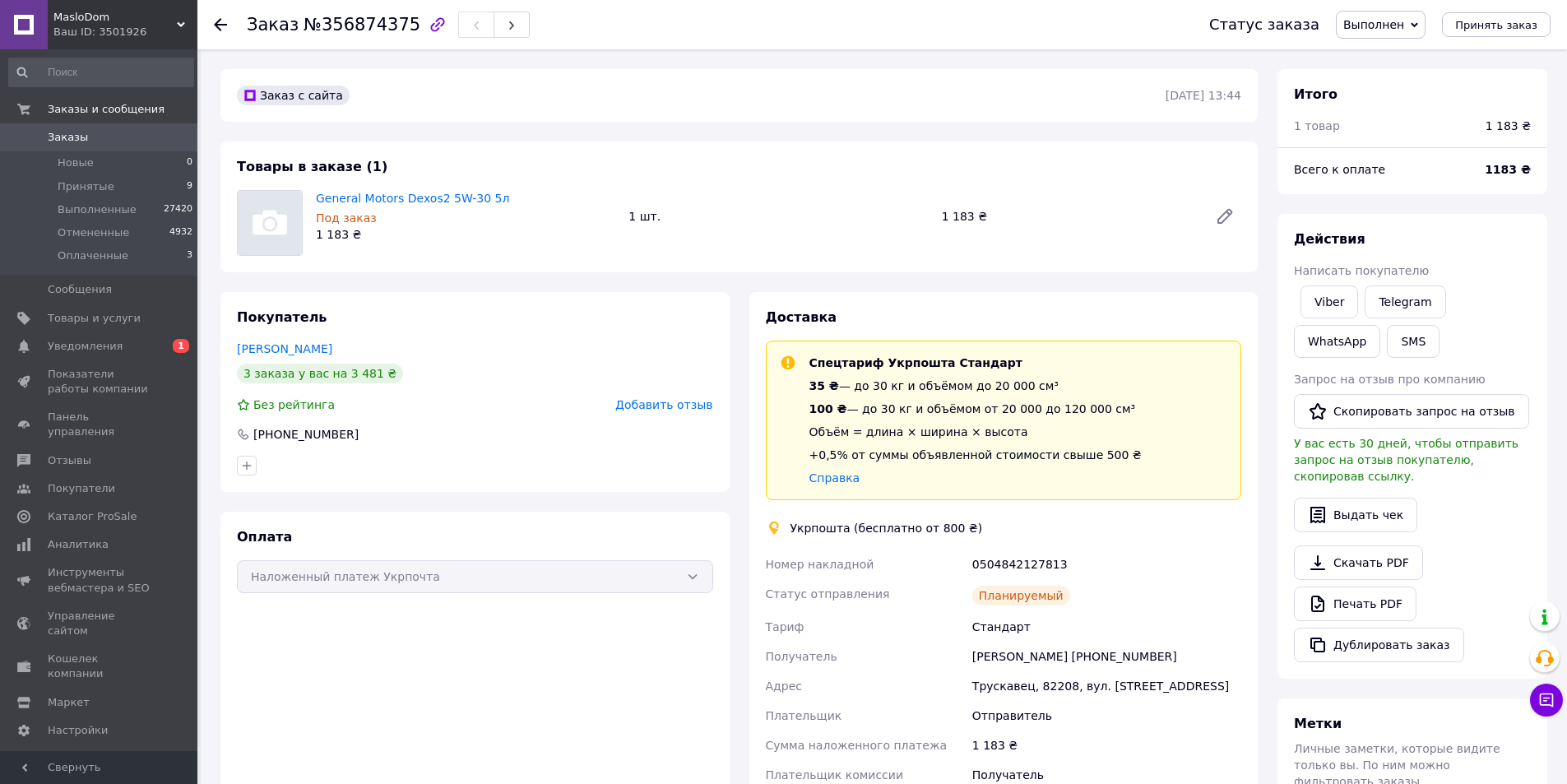
scroll to position [411, 0]
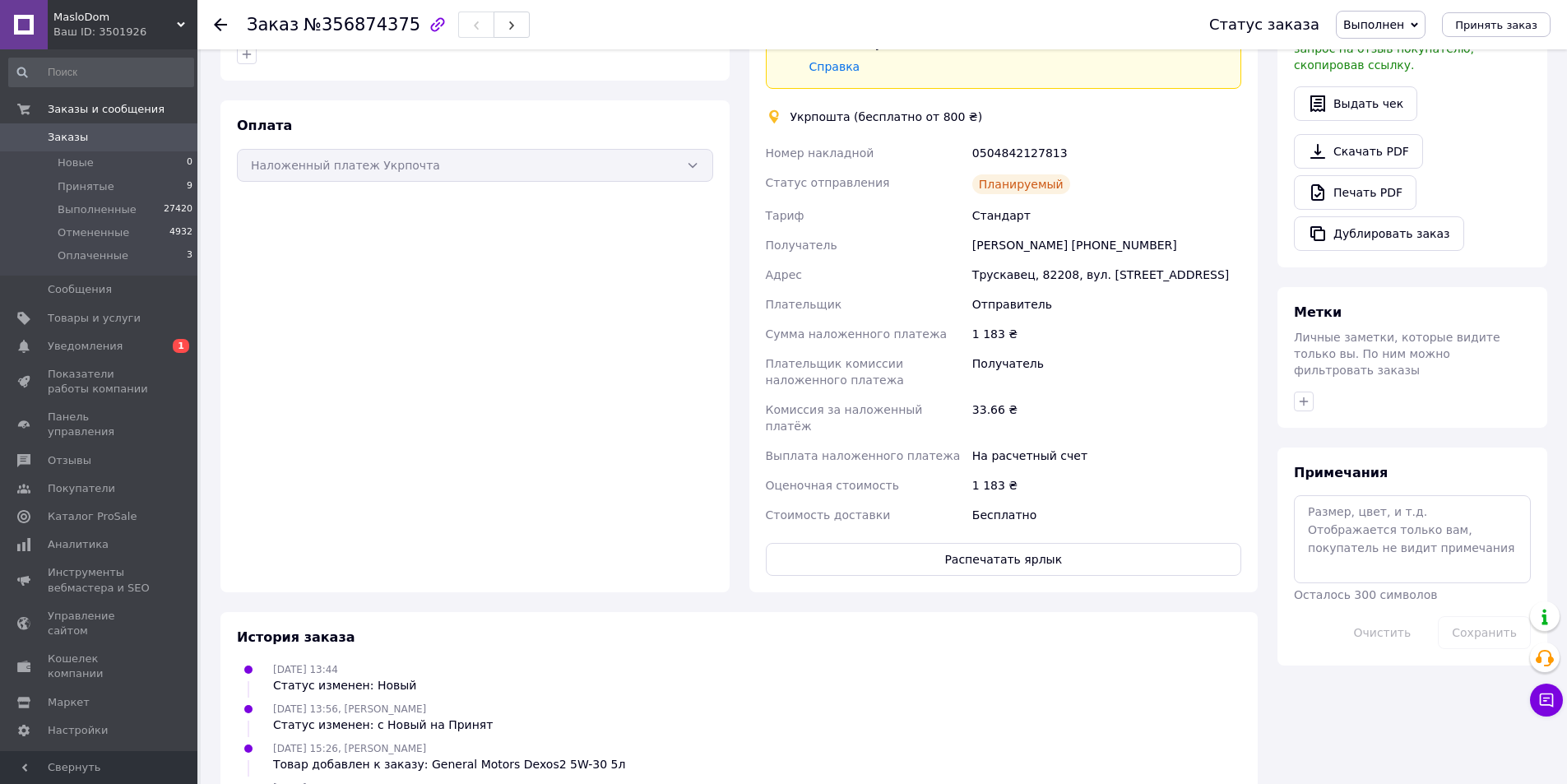
click at [219, 26] on icon at bounding box center [220, 25] width 13 height 13
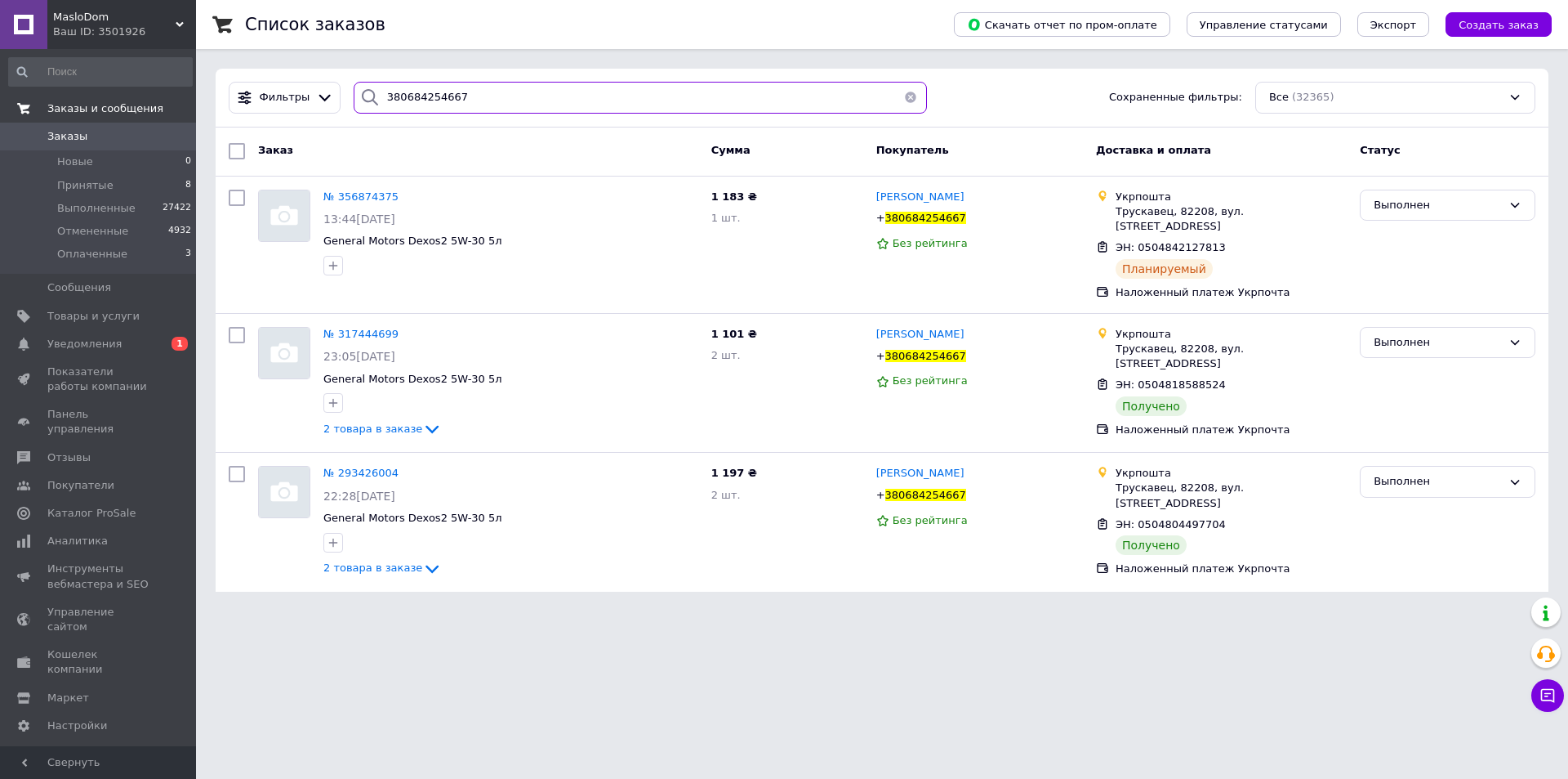
drag, startPoint x: 499, startPoint y: 91, endPoint x: 164, endPoint y: 96, distance: 335.0
click at [165, 96] on div "MasloDom Ваш ID: 3501926 Сайт MasloDom Кабинет покупателя Проверить состояние с…" at bounding box center [784, 306] width 1568 height 611
paste input "505806410"
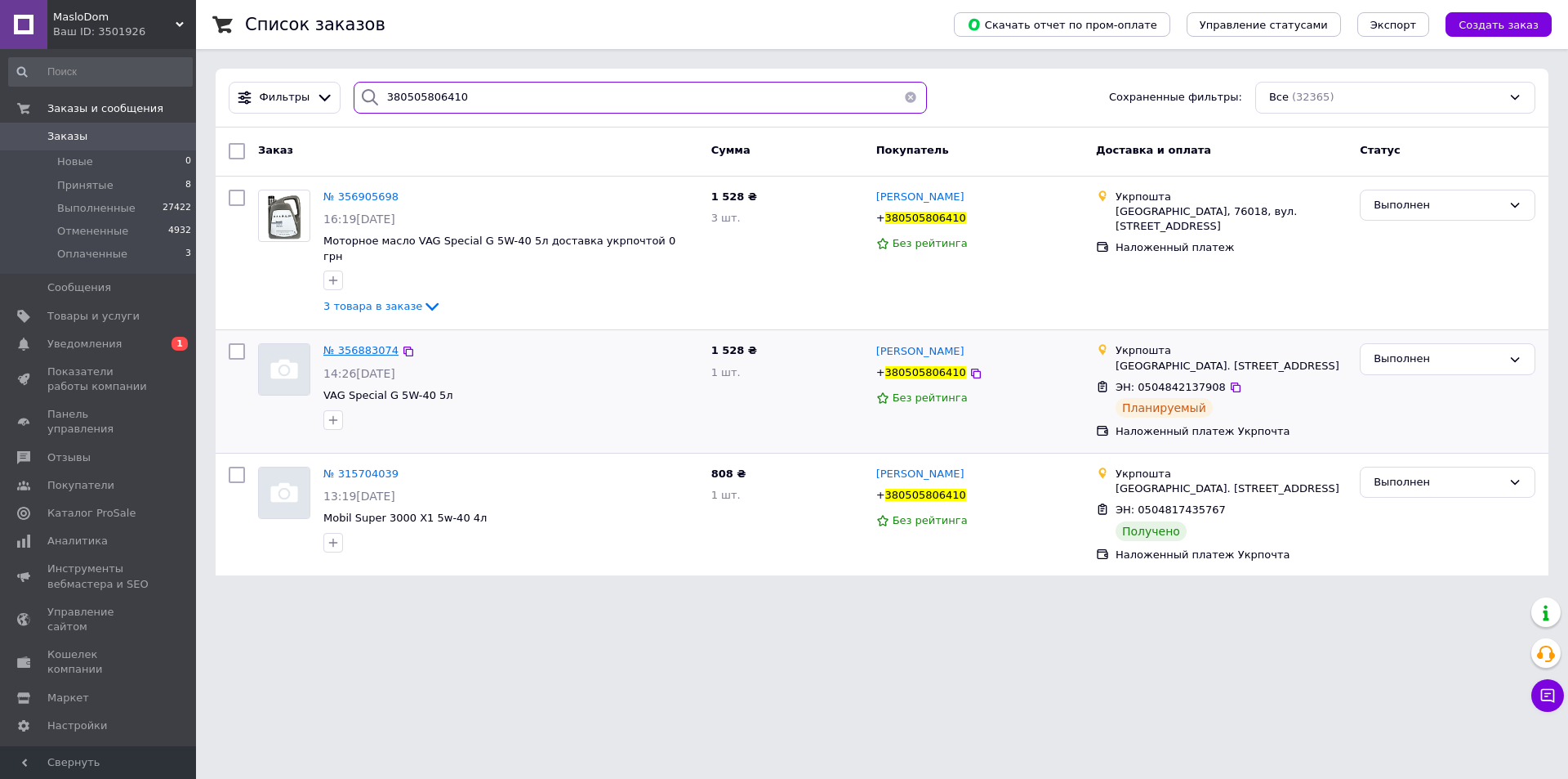
type input "380505806410"
click at [364, 344] on span "№ 356883074" at bounding box center [361, 350] width 75 height 13
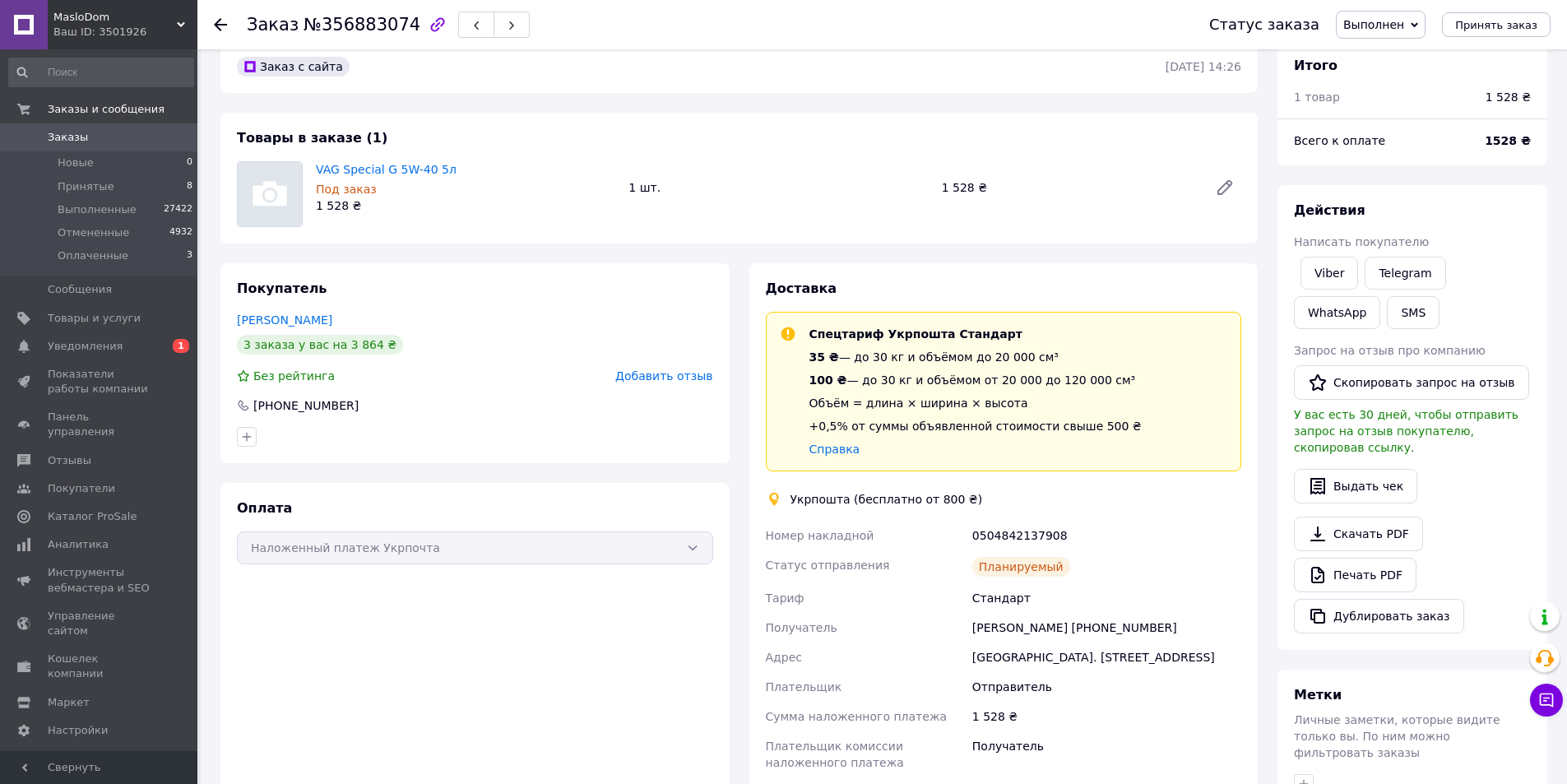
scroll to position [576, 0]
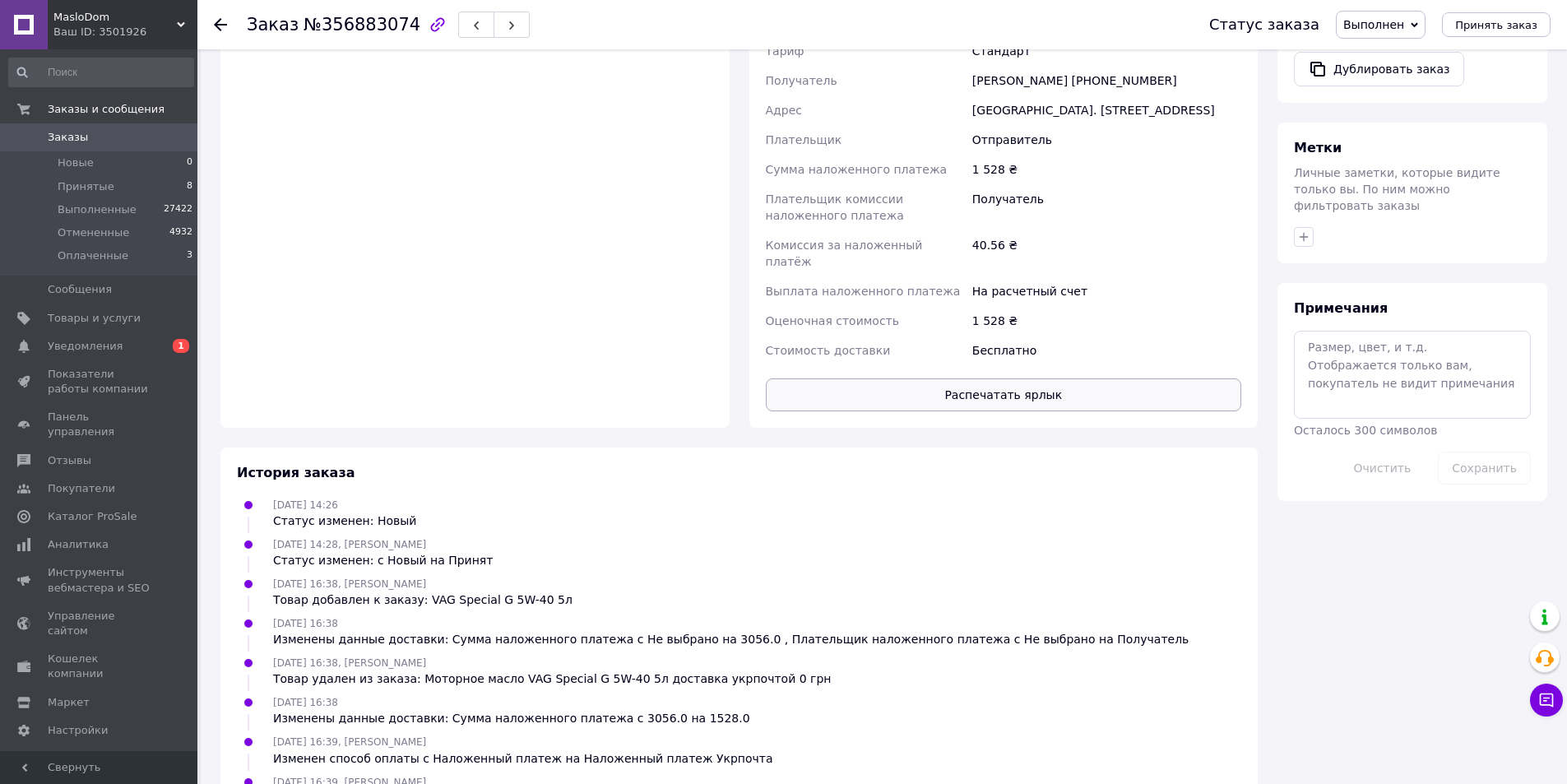
click at [1005, 395] on button "Распечатать ярлык" at bounding box center [1004, 394] width 477 height 33
